Goal: Check status

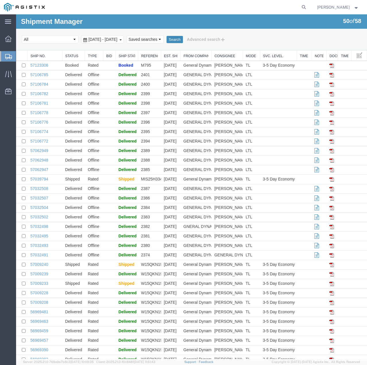
click at [183, 39] on button "Search" at bounding box center [174, 39] width 16 height 7
click at [183, 40] on button "Search" at bounding box center [174, 39] width 16 height 7
click at [70, 40] on select "Select status Active (AC, O, P) All Approved Awaiting Confirmation (AC) Booked …" at bounding box center [50, 39] width 57 height 8
select select "AWAITCONF"
click at [22, 35] on select "Select status Active (AC, O, P) All Approved Awaiting Confirmation (AC) Booked …" at bounding box center [50, 39] width 57 height 8
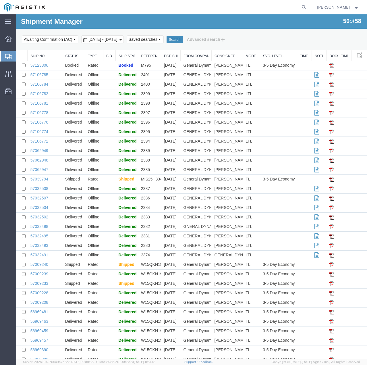
click at [183, 36] on button "Search" at bounding box center [174, 39] width 16 height 7
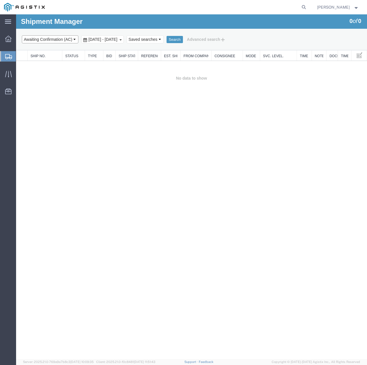
click at [72, 38] on select "Select status Active (AC, O, P) All Approved Awaiting Confirmation (AC) Booked …" at bounding box center [50, 39] width 57 height 8
select select "ALL"
click at [22, 35] on select "Select status Active (AC, O, P) All Approved Awaiting Confirmation (AC) Booked …" at bounding box center [50, 39] width 57 height 8
click at [183, 41] on button "Search" at bounding box center [174, 39] width 16 height 7
